Goal: Information Seeking & Learning: Understand process/instructions

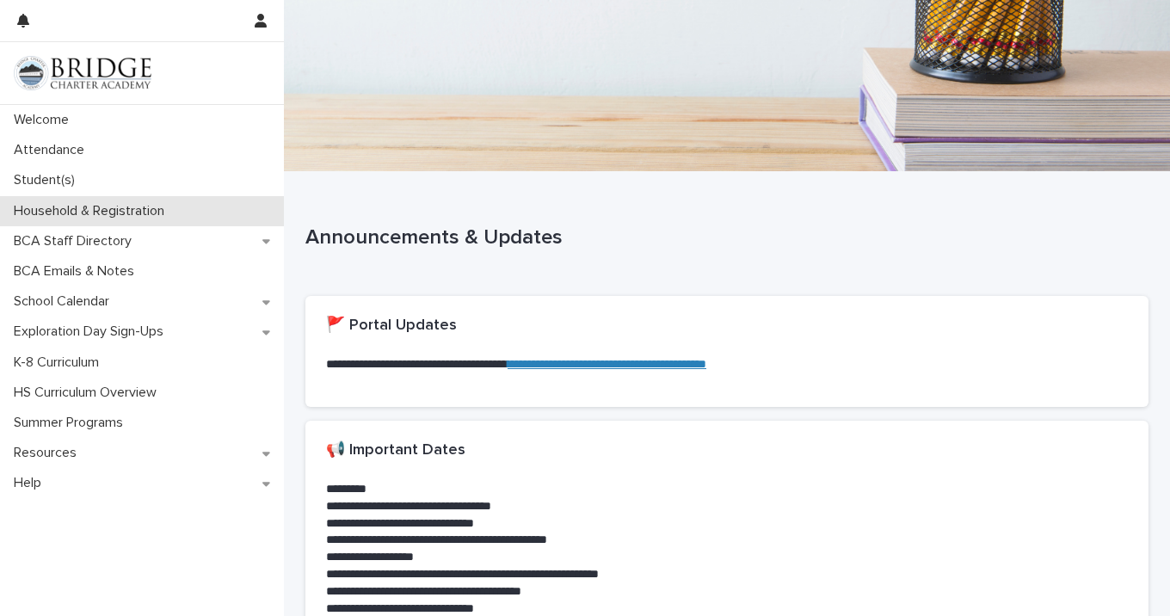
click at [74, 200] on div "Household & Registration" at bounding box center [142, 211] width 284 height 30
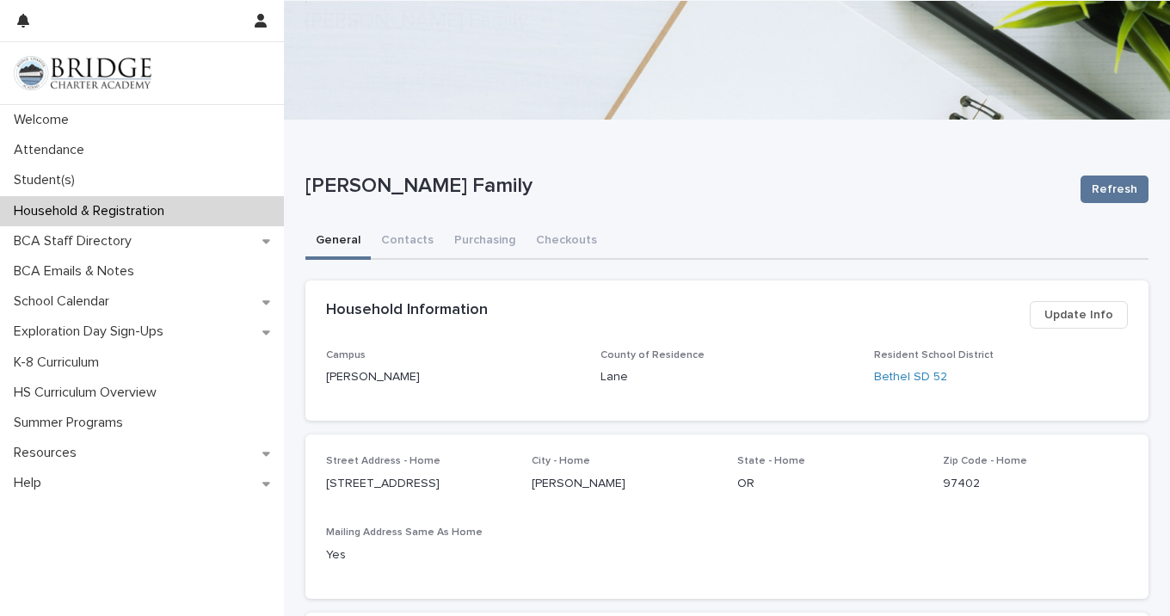
scroll to position [800, 0]
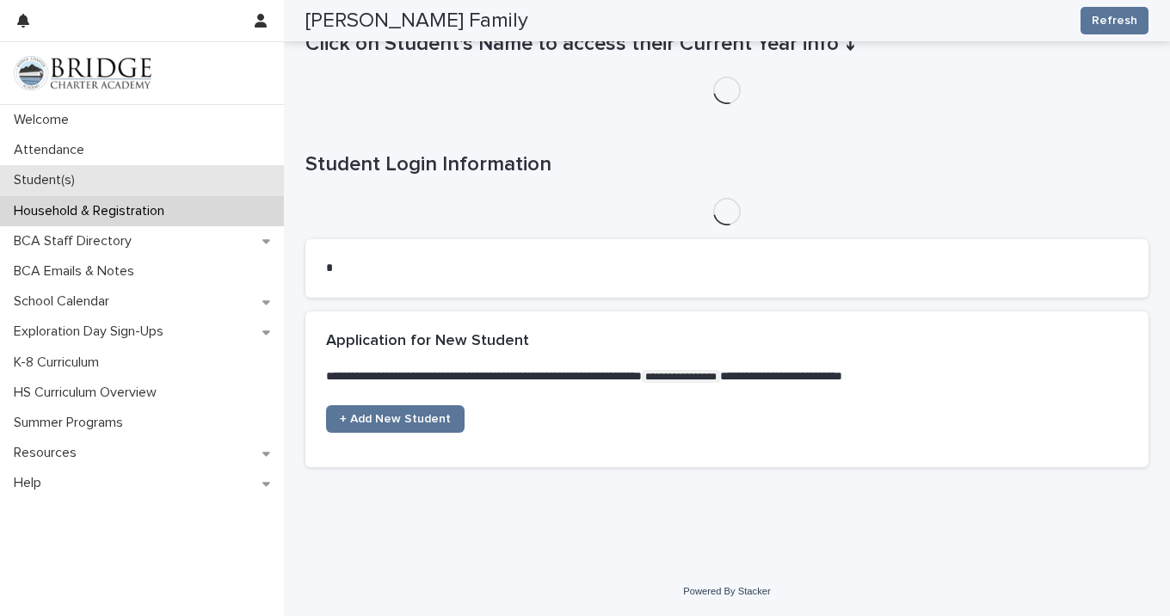
click at [102, 175] on div "Student(s)" at bounding box center [142, 180] width 284 height 30
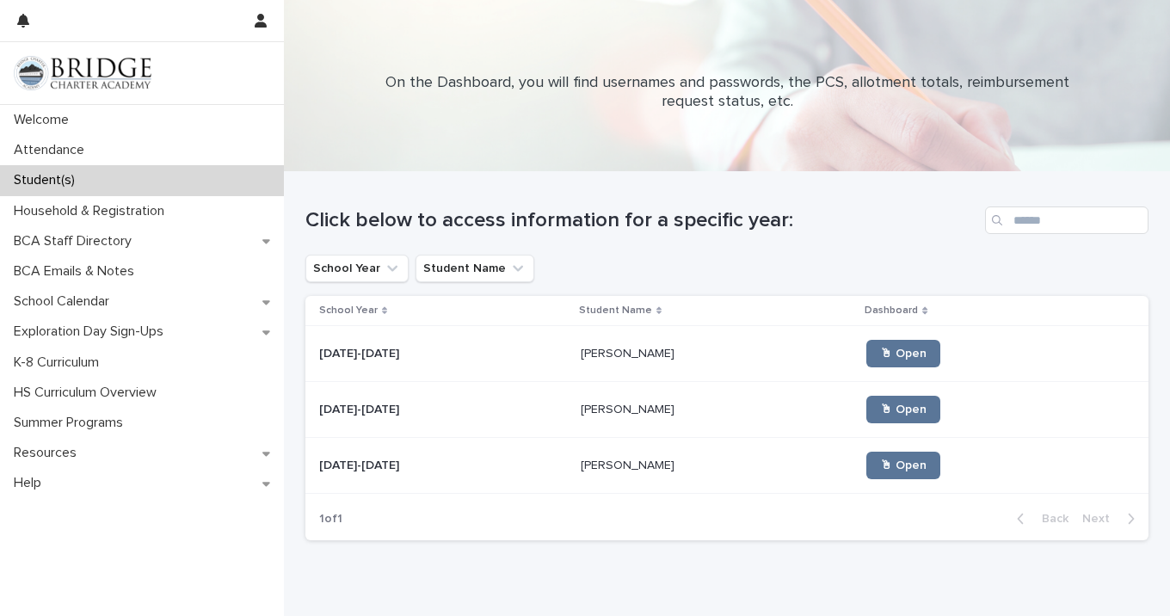
click at [606, 475] on div "[PERSON_NAME] [PERSON_NAME]" at bounding box center [717, 466] width 273 height 28
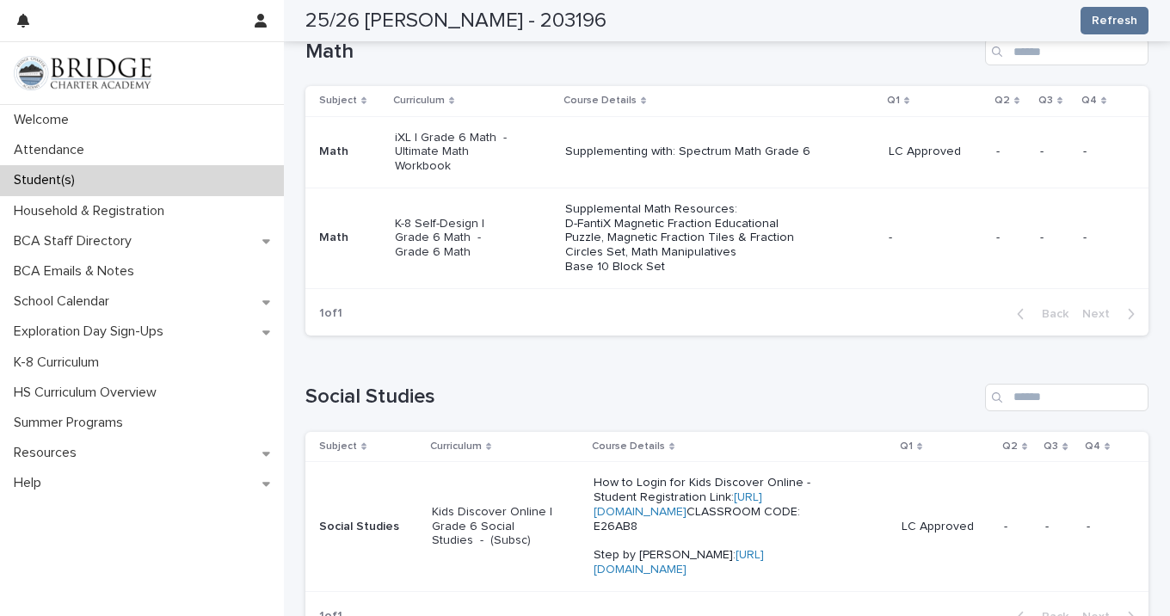
scroll to position [904, 0]
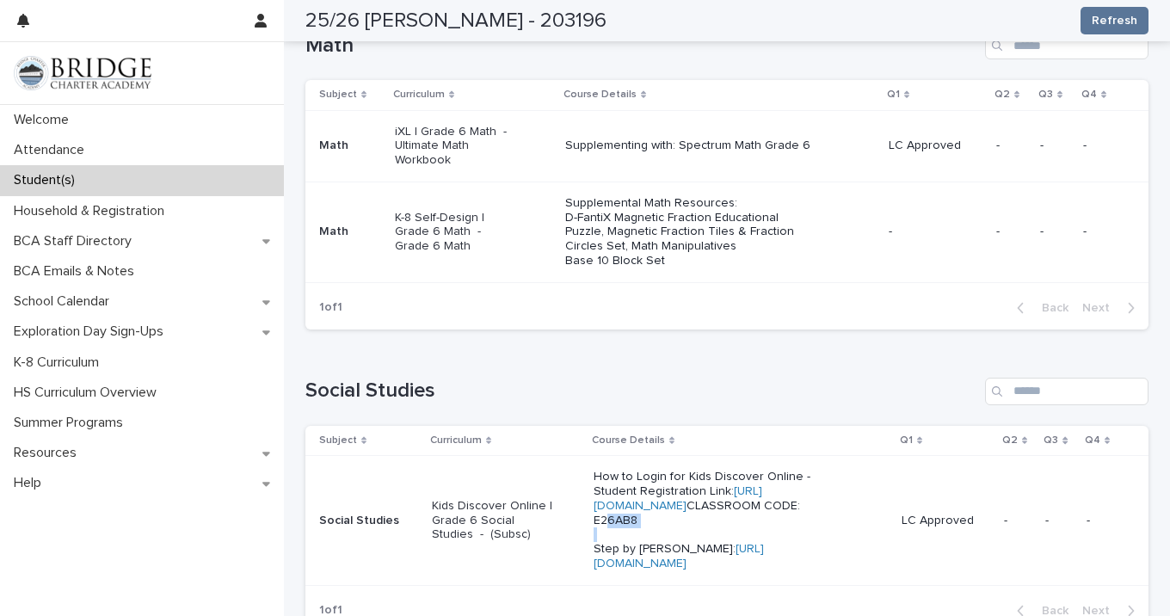
drag, startPoint x: 758, startPoint y: 486, endPoint x: 709, endPoint y: 488, distance: 49.1
click at [709, 488] on p "How to Login for Kids Discover Online - Student Registration Link: [URL][DOMAIN…" at bounding box center [717, 520] width 246 height 101
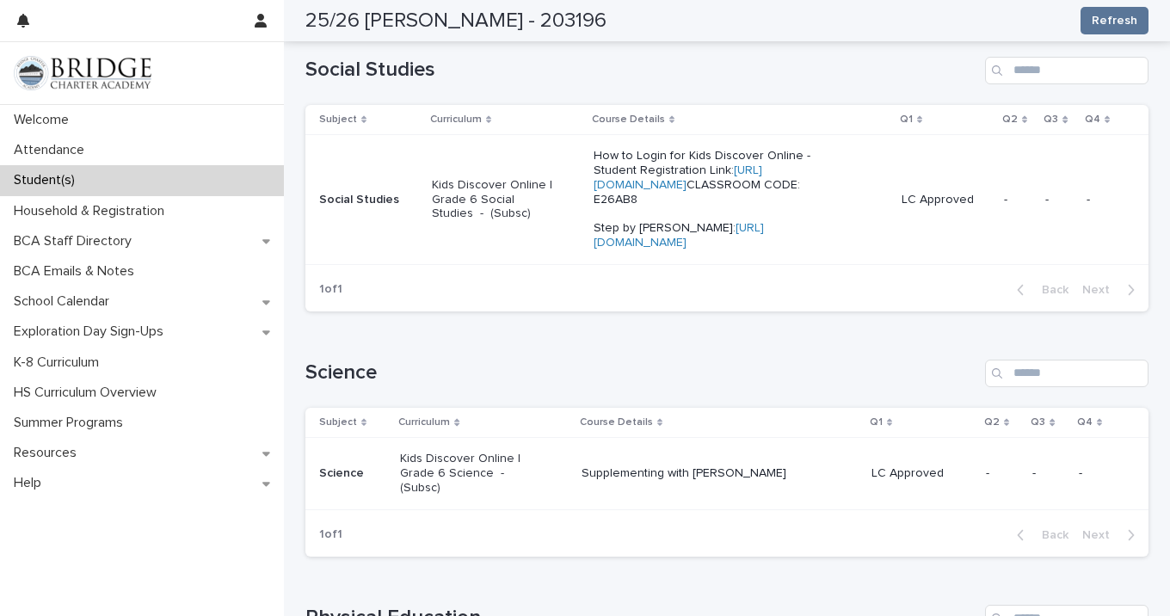
scroll to position [1076, 0]
